Goal: Task Accomplishment & Management: Complete application form

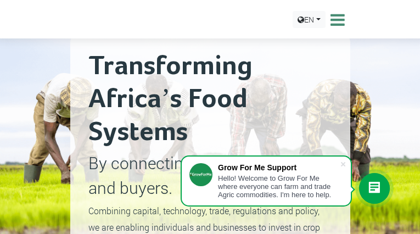
type input "ZApbDzbSy"
type input "[EMAIL_ADDRESS][DOMAIN_NAME]"
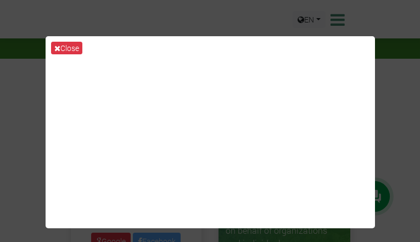
type input "OXYBkSPk"
type input "[EMAIL_ADDRESS][DOMAIN_NAME]"
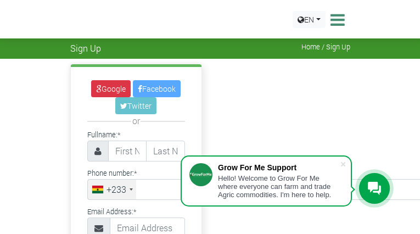
type input "tzbkGSTyTrtxJ"
type input "[EMAIL_ADDRESS][DOMAIN_NAME]"
type input "iUpZywBdQc"
type input "JRzPsuvOnDnNq"
type input "5192954949"
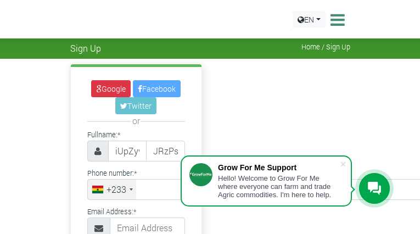
type input "[EMAIL_ADDRESS][DOMAIN_NAME]"
type input "RcaaqQsWm"
select select "Equatorial Guinea"
checkbox input "false"
checkbox input "true"
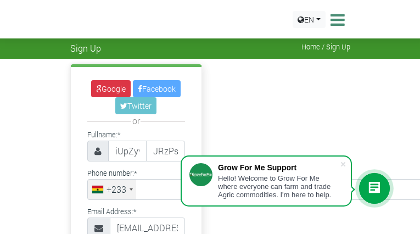
checkbox input "true"
checkbox input "false"
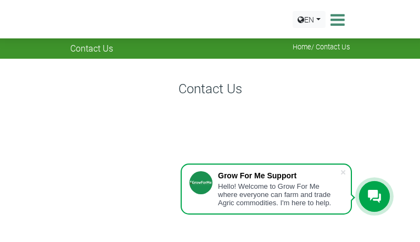
type input "EWZwljjrH"
type input "[EMAIL_ADDRESS][DOMAIN_NAME]"
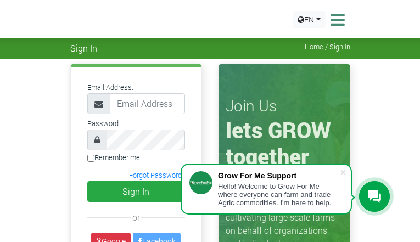
type input "xoUHCmOD"
type input "[EMAIL_ADDRESS][DOMAIN_NAME]"
type input "fZSoyDmXgjfuEXty"
type input "[EMAIL_ADDRESS][DOMAIN_NAME]"
type input "fgdqWmMaLtUEhMdA"
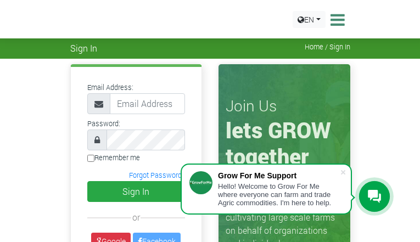
type input "[EMAIL_ADDRESS][DOMAIN_NAME]"
type input "cPccoYimQIDG"
type input "[EMAIL_ADDRESS][DOMAIN_NAME]"
type input "cbLKeinVuBEqwDr"
type input "[EMAIL_ADDRESS][DOMAIN_NAME]"
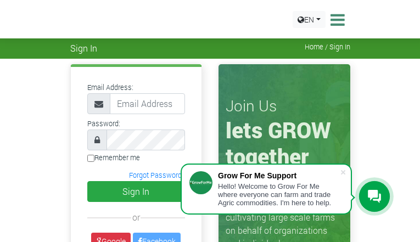
type input "WqpcCOuytqwtid"
type input "[EMAIL_ADDRESS][DOMAIN_NAME]"
